Goal: Find specific page/section

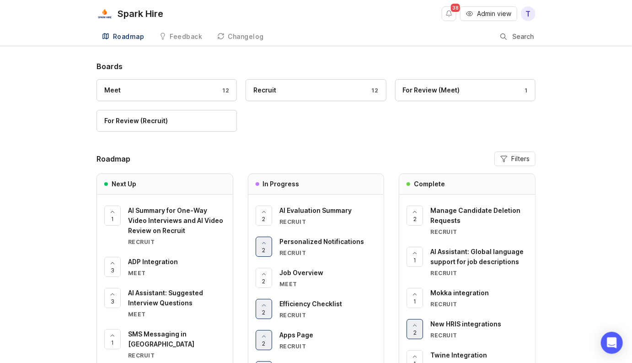
click at [489, 11] on span "Admin view" at bounding box center [494, 13] width 34 height 9
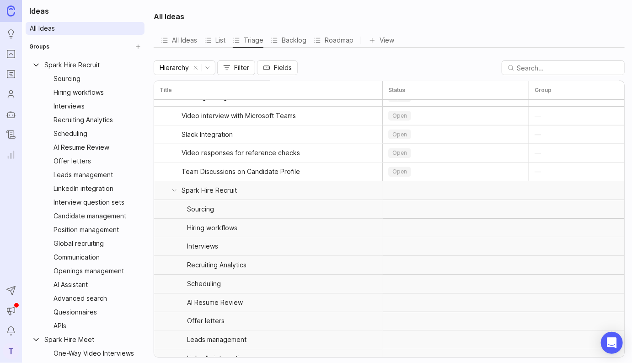
scroll to position [1423, 0]
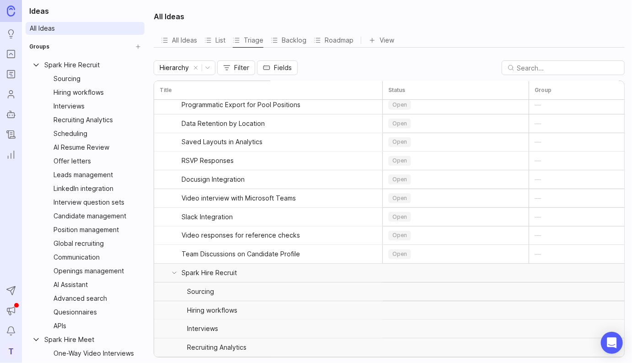
click at [409, 72] on div "Hierarchy Filter Fields" at bounding box center [389, 67] width 471 height 15
click at [174, 273] on icon at bounding box center [174, 273] width 4 height 2
click at [171, 292] on icon at bounding box center [174, 291] width 7 height 7
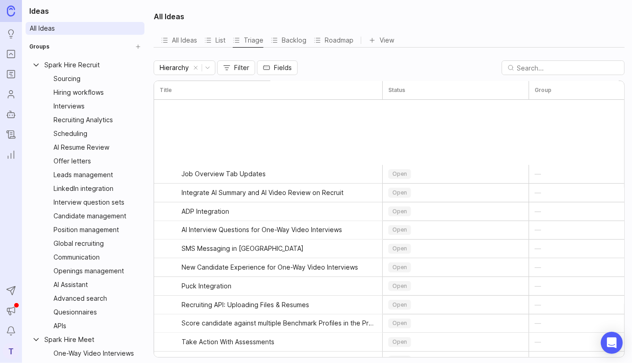
scroll to position [0, 0]
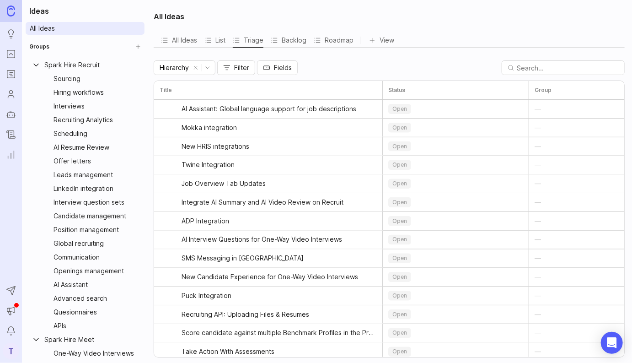
click at [333, 66] on div "Hierarchy Filter Fields" at bounding box center [389, 67] width 471 height 15
click at [361, 11] on div "All Ideas" at bounding box center [389, 16] width 471 height 22
click at [385, 11] on div "All Ideas" at bounding box center [389, 16] width 471 height 22
click at [415, 11] on div "All Ideas" at bounding box center [389, 16] width 471 height 22
